Goal: Task Accomplishment & Management: Manage account settings

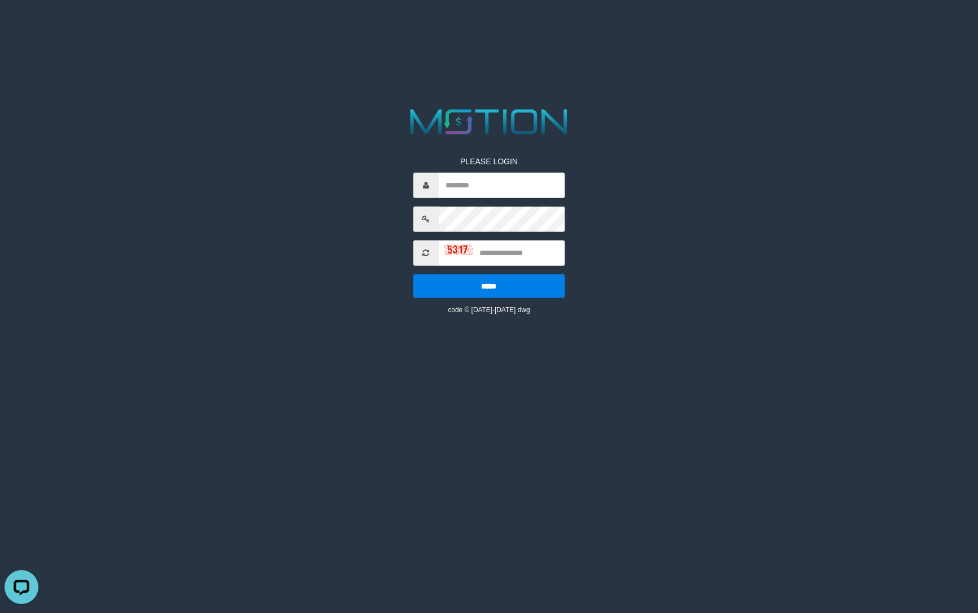
drag, startPoint x: 51, startPoint y: 528, endPoint x: 47, endPoint y: 535, distance: 7.6
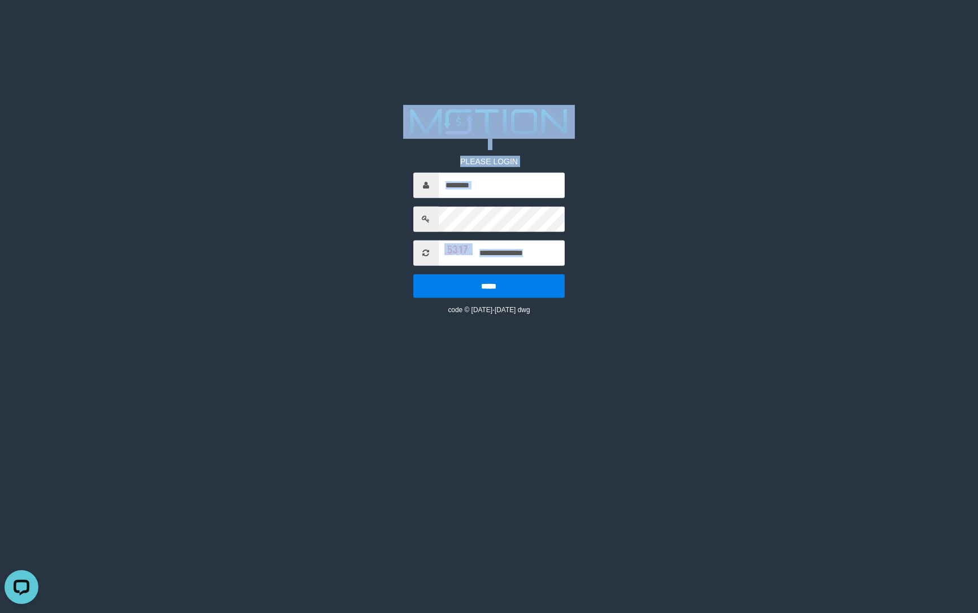
drag, startPoint x: 725, startPoint y: 294, endPoint x: 789, endPoint y: 335, distance: 75.8
click at [789, 28] on html "PLEASE LOGIN ***** code © [DATE]-[DATE] dwg" at bounding box center [489, 14] width 978 height 28
